Goal: Information Seeking & Learning: Learn about a topic

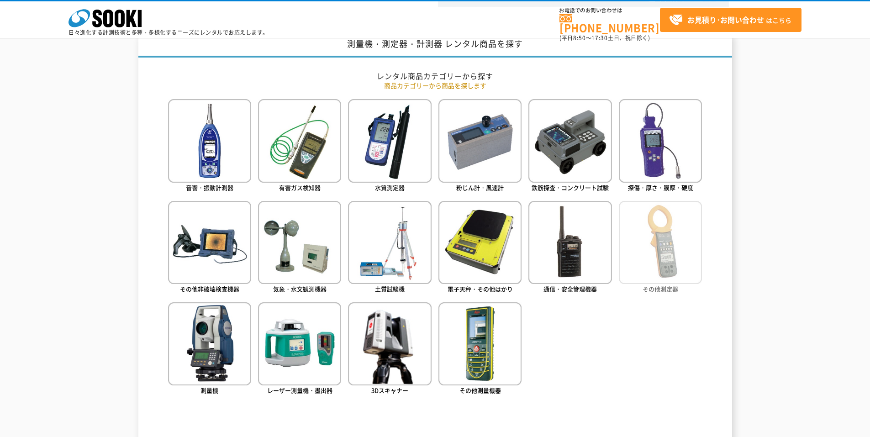
scroll to position [320, 0]
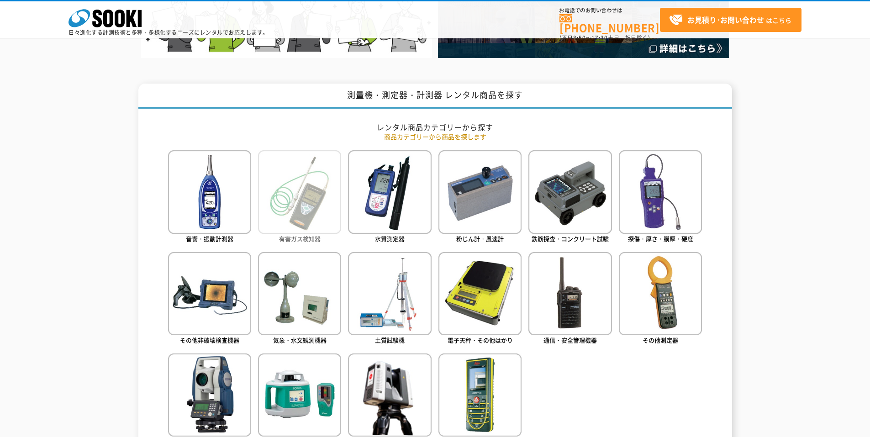
click at [283, 211] on img at bounding box center [299, 191] width 83 height 83
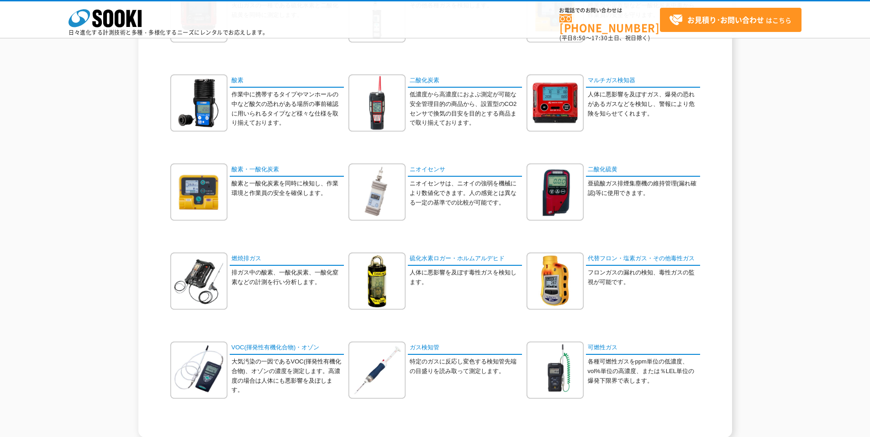
scroll to position [151, 0]
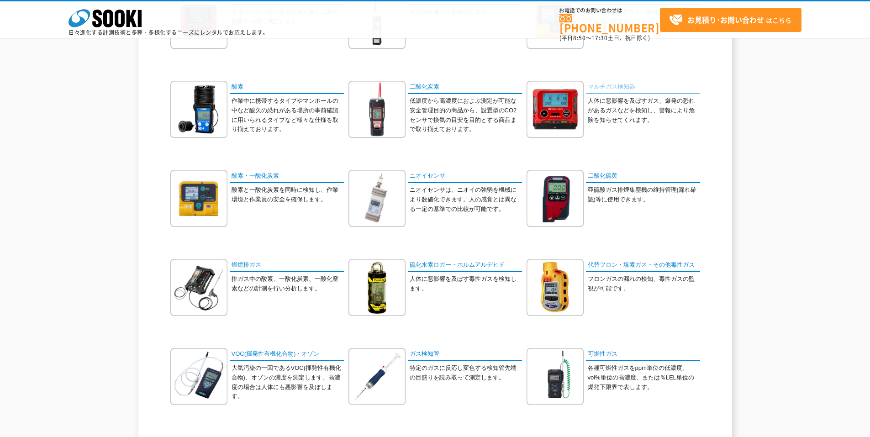
click at [619, 86] on link "マルチガス検知器" at bounding box center [643, 87] width 114 height 13
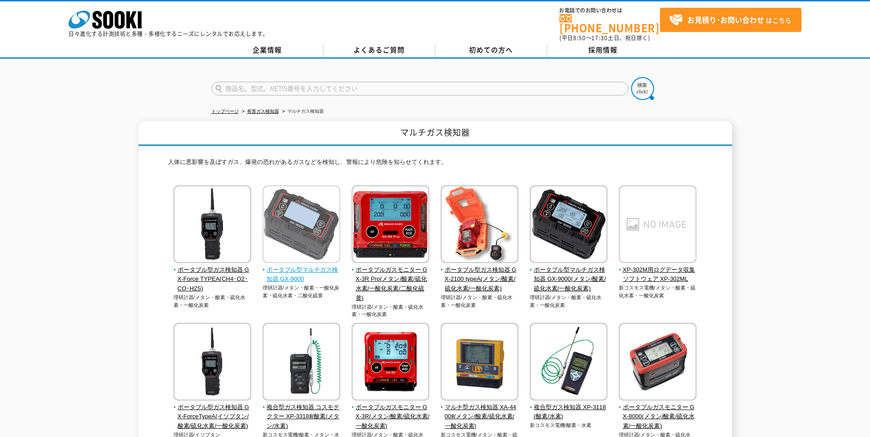
click at [280, 273] on span "ポータブル型マルチガス検知器 GX-9000" at bounding box center [302, 274] width 78 height 19
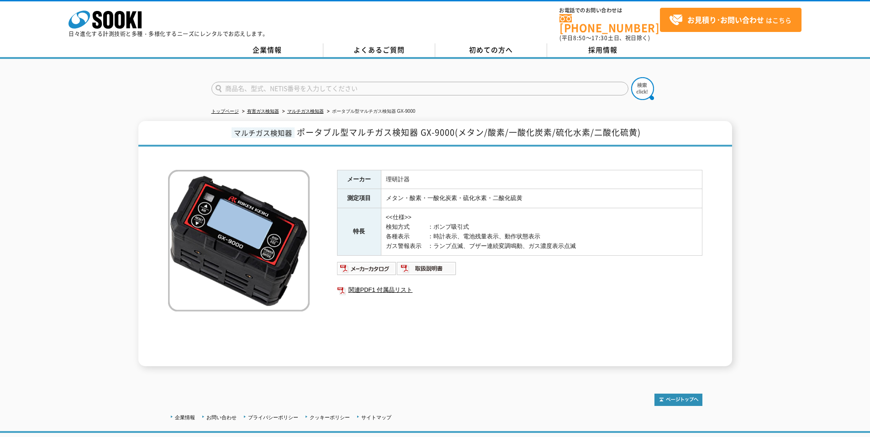
click at [769, 221] on div "マルチガス検知器 ポータブル型マルチガス検知器 GX-9000(メタン/酸素/一酸化炭素/硫化水素/二酸化硫黄) メーカー 理研計器 測定項目 メタン・酸素・…" at bounding box center [435, 243] width 870 height 245
click at [89, 233] on div "マルチガス検知器 ポータブル型マルチガス検知器 GX-9000(メタン/酸素/一酸化炭素/硫化水素/二酸化硫黄) メーカー 理研計器 測定項目 メタン・酸素・…" at bounding box center [435, 243] width 870 height 245
